Goal: Task Accomplishment & Management: Use online tool/utility

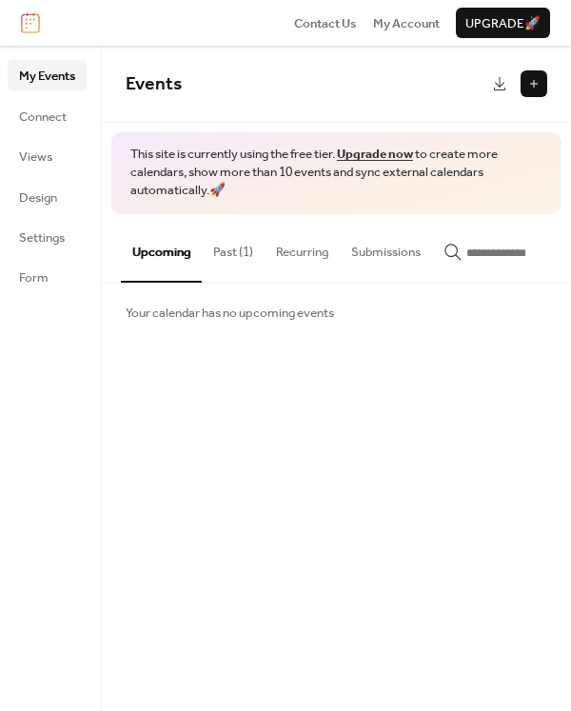
drag, startPoint x: 49, startPoint y: 123, endPoint x: 65, endPoint y: 134, distance: 19.8
click at [49, 123] on span "Connect" at bounding box center [43, 117] width 48 height 19
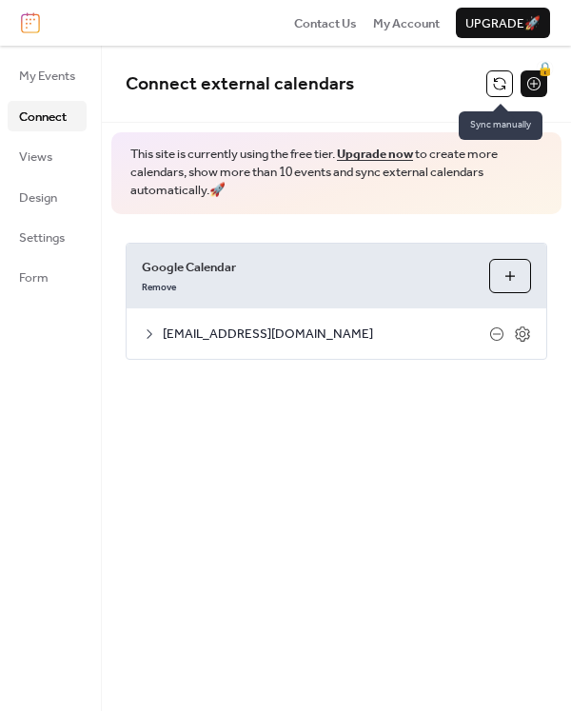
click at [495, 84] on button at bounding box center [499, 83] width 27 height 27
